Goal: Task Accomplishment & Management: Manage account settings

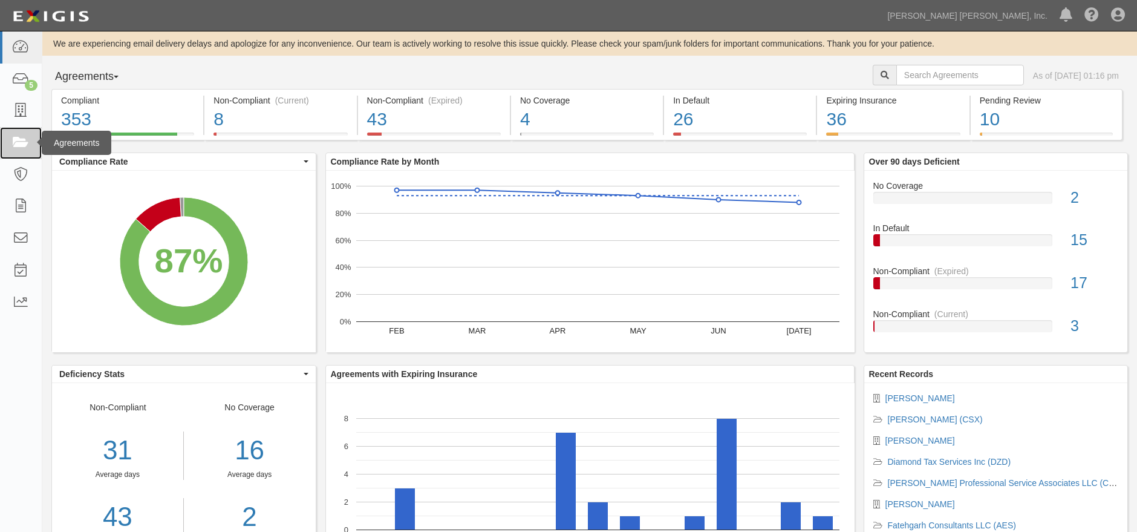
click at [15, 144] on icon at bounding box center [20, 143] width 17 height 14
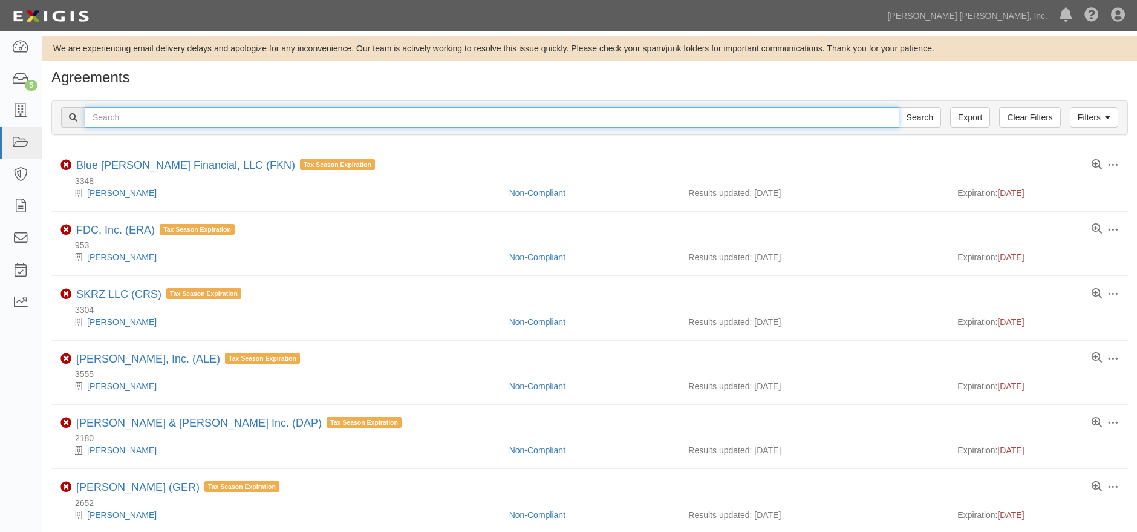
click at [226, 109] on input "text" at bounding box center [492, 117] width 815 height 21
type input "ezf"
click at [899, 107] on input "Search" at bounding box center [920, 117] width 42 height 21
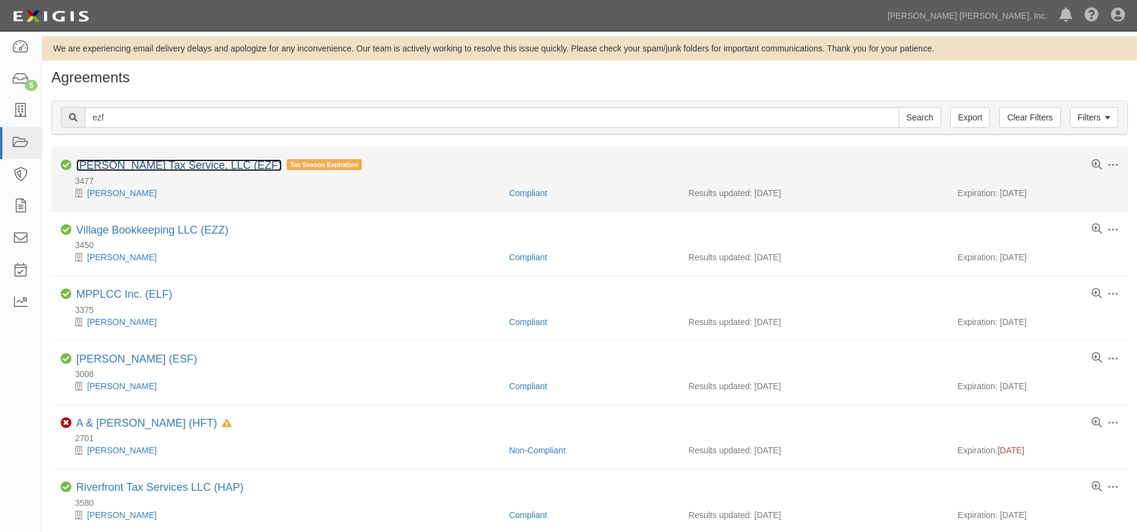
click at [164, 160] on link "[PERSON_NAME] Tax Service, LLC (EZF)" at bounding box center [179, 165] width 206 height 12
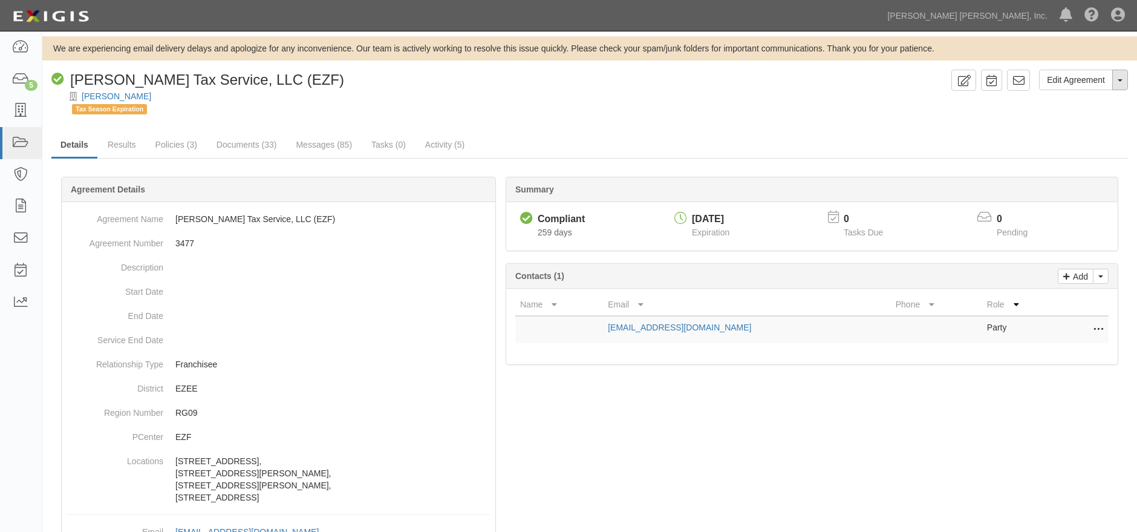
click at [1118, 83] on button "Toggle Agreement Dropdown" at bounding box center [1120, 80] width 16 height 21
click at [1074, 117] on link "Archive Agreement" at bounding box center [1080, 119] width 96 height 16
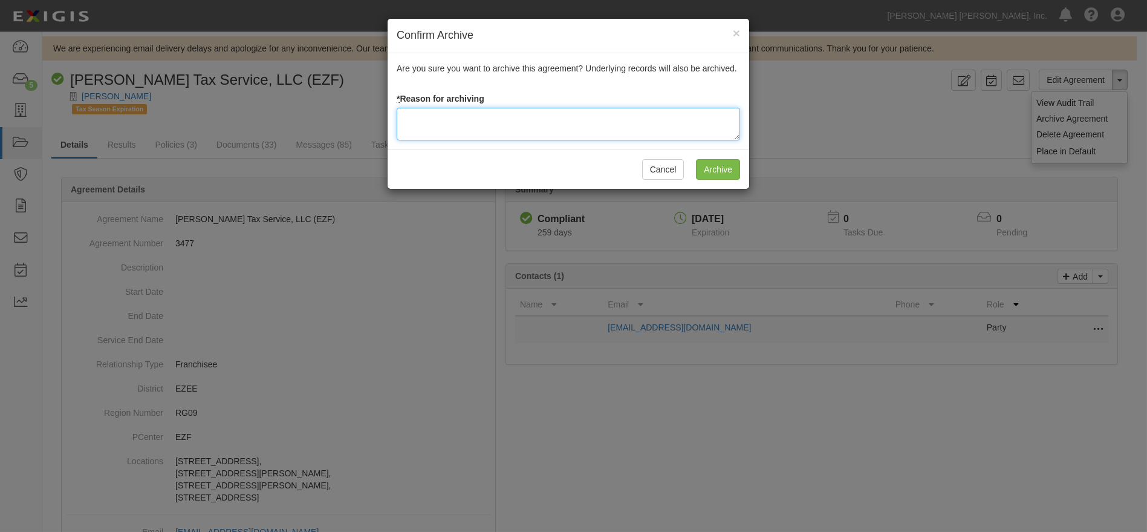
click at [473, 116] on textarea at bounding box center [569, 124] width 344 height 33
type textarea "Franchisee sold business - ELH taking over offices"
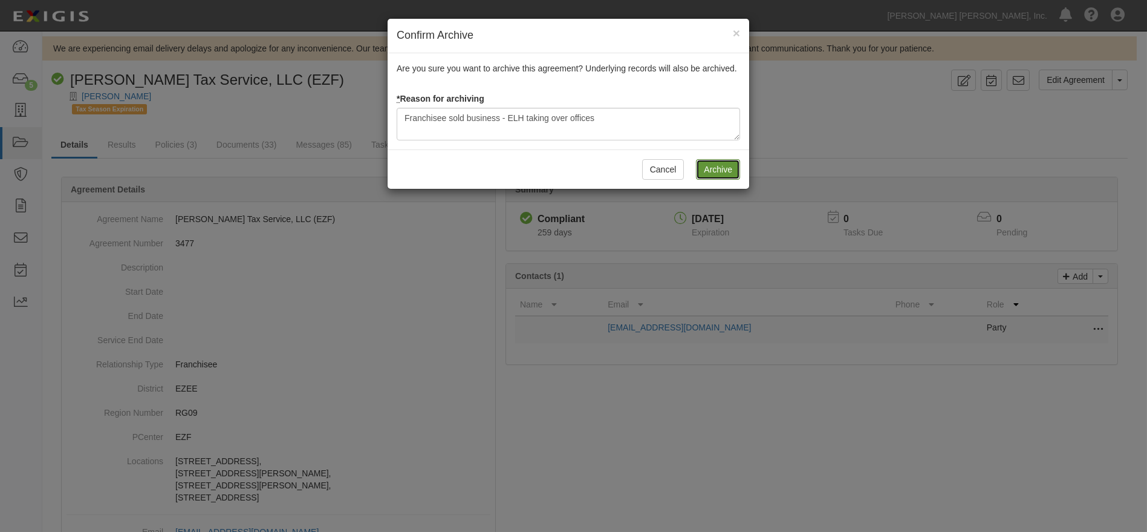
click at [726, 168] on input "Archive" at bounding box center [718, 169] width 44 height 21
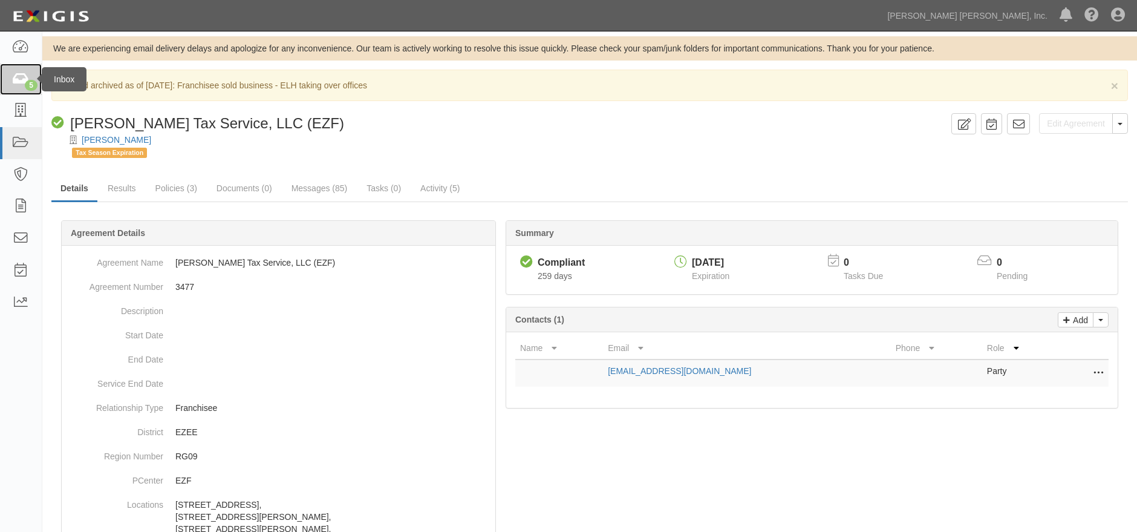
click at [21, 80] on icon at bounding box center [20, 80] width 17 height 14
